Goal: Entertainment & Leisure: Consume media (video, audio)

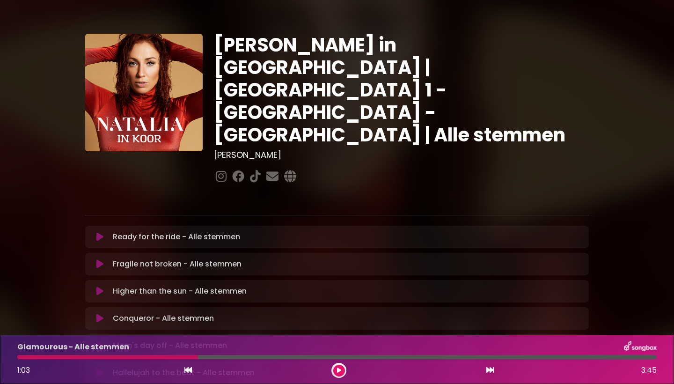
click at [101, 232] on icon at bounding box center [99, 236] width 7 height 9
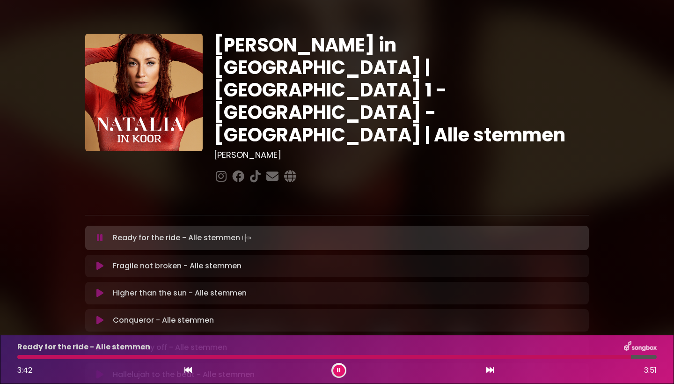
click at [190, 359] on div at bounding box center [324, 357] width 614 height 4
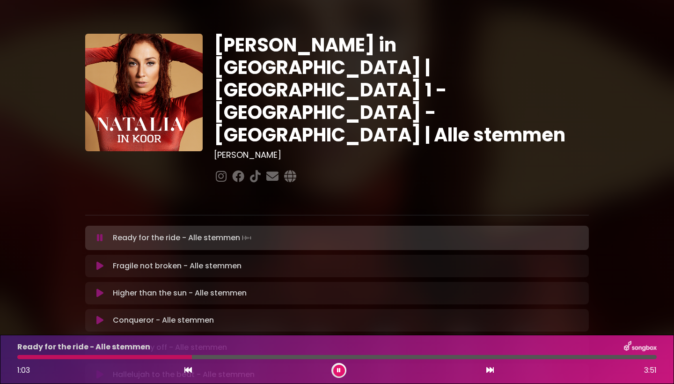
click at [338, 373] on button at bounding box center [339, 371] width 12 height 12
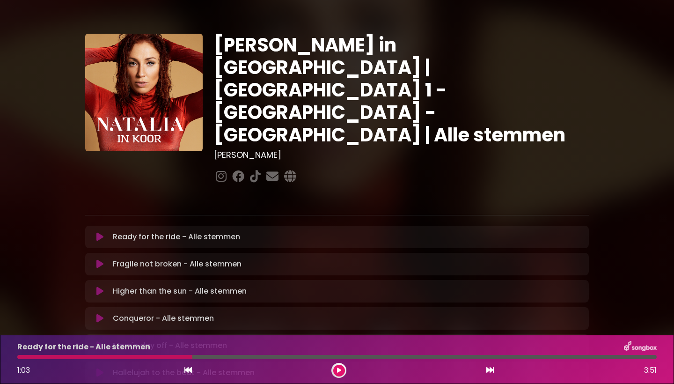
click at [339, 373] on icon at bounding box center [339, 371] width 4 height 6
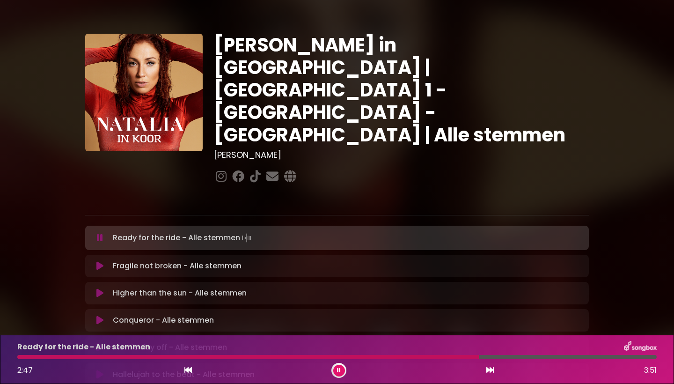
click at [390, 359] on div at bounding box center [248, 357] width 462 height 4
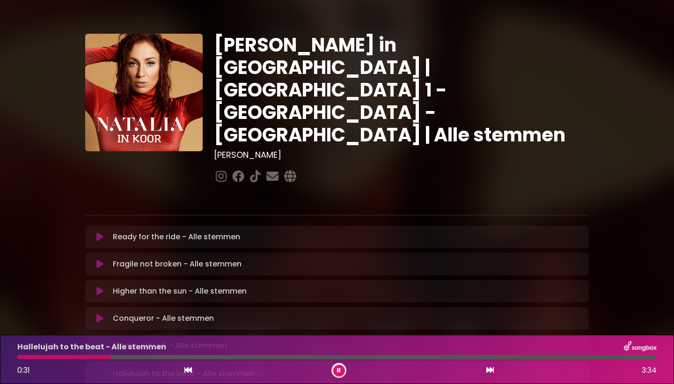
click at [21, 359] on div at bounding box center [63, 357] width 93 height 4
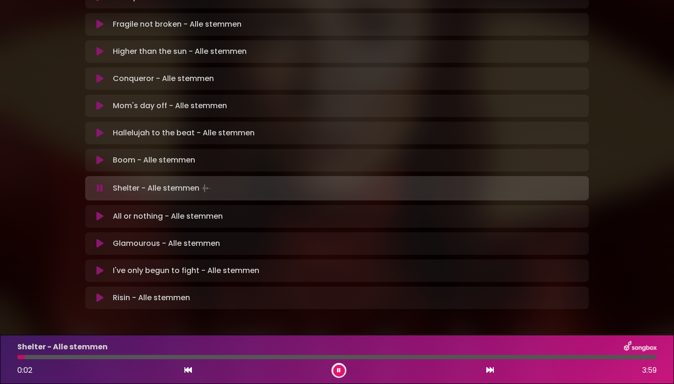
scroll to position [239, 0]
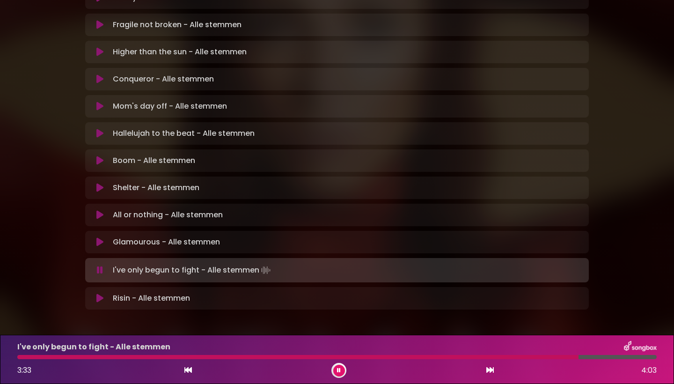
click at [530, 359] on div at bounding box center [298, 357] width 562 height 4
click at [529, 359] on div "I've only begun to fight - Alle stemmen 3:29 4:03" at bounding box center [337, 359] width 651 height 37
click at [535, 358] on div at bounding box center [295, 357] width 556 height 4
click at [339, 374] on button at bounding box center [339, 371] width 12 height 12
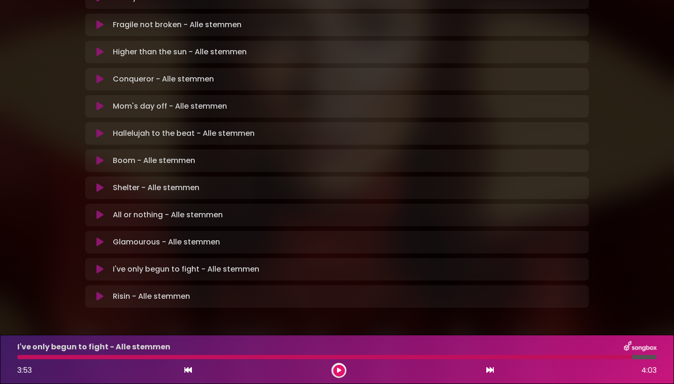
click at [21, 357] on div at bounding box center [324, 357] width 615 height 4
click at [25, 359] on div "I've only begun to fight - Alle stemmen 3:53 4:03" at bounding box center [337, 359] width 651 height 37
click at [22, 357] on div at bounding box center [324, 357] width 615 height 4
click at [15, 359] on div at bounding box center [337, 357] width 651 height 4
click at [25, 356] on div at bounding box center [324, 357] width 615 height 4
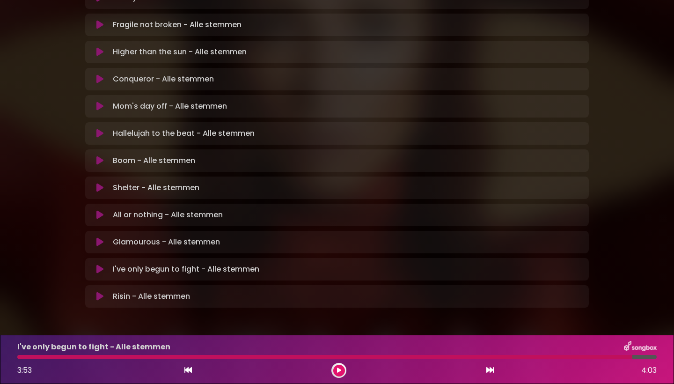
click at [101, 265] on icon at bounding box center [99, 269] width 7 height 9
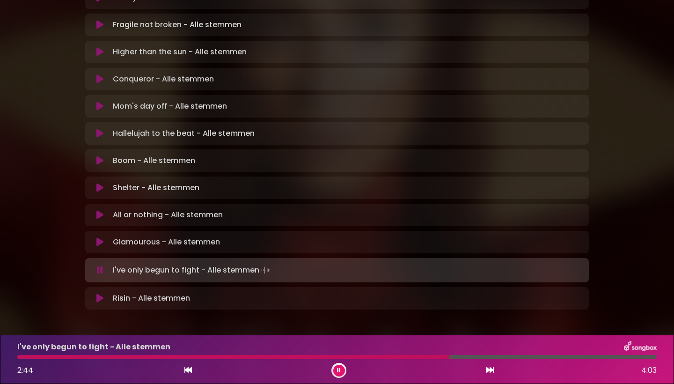
click at [421, 359] on div at bounding box center [233, 357] width 432 height 4
click at [418, 358] on div at bounding box center [220, 357] width 407 height 4
click at [414, 358] on div at bounding box center [218, 357] width 403 height 4
click at [405, 358] on div at bounding box center [216, 357] width 398 height 4
click at [382, 358] on div at bounding box center [216, 357] width 398 height 4
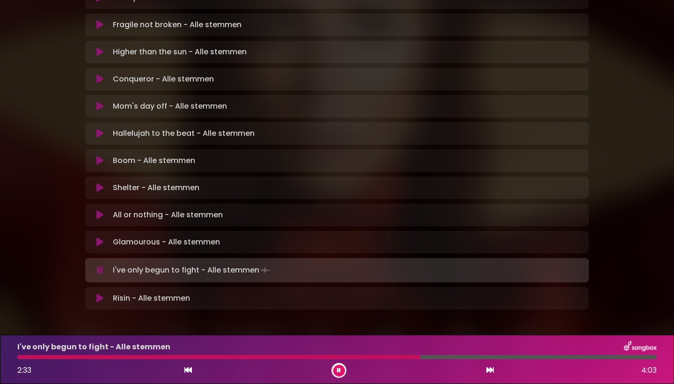
click at [382, 358] on div at bounding box center [218, 357] width 403 height 4
